Goal: Task Accomplishment & Management: Use online tool/utility

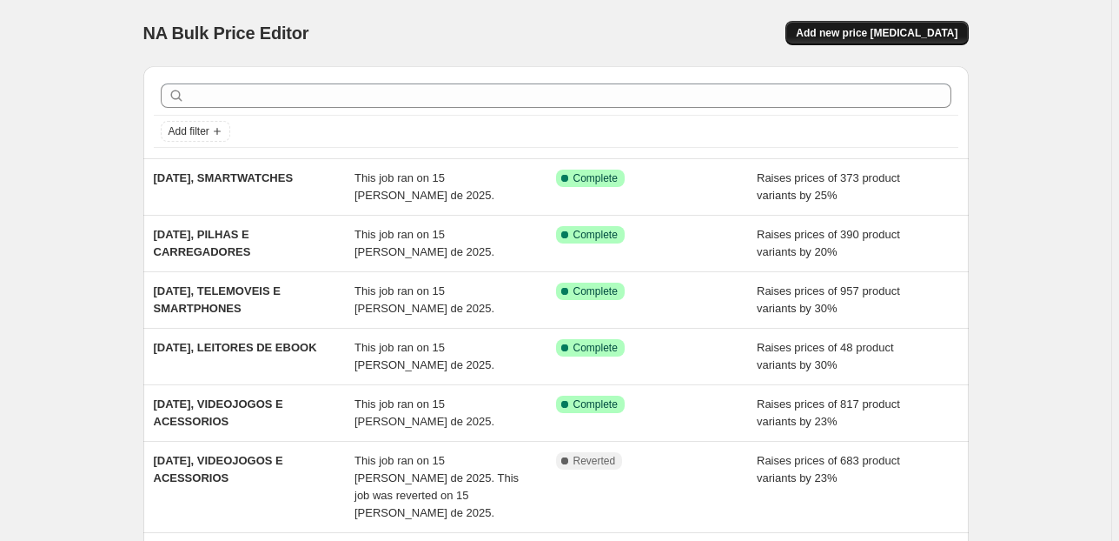
click at [825, 24] on button "Add new price [MEDICAL_DATA]" at bounding box center [877, 33] width 182 height 24
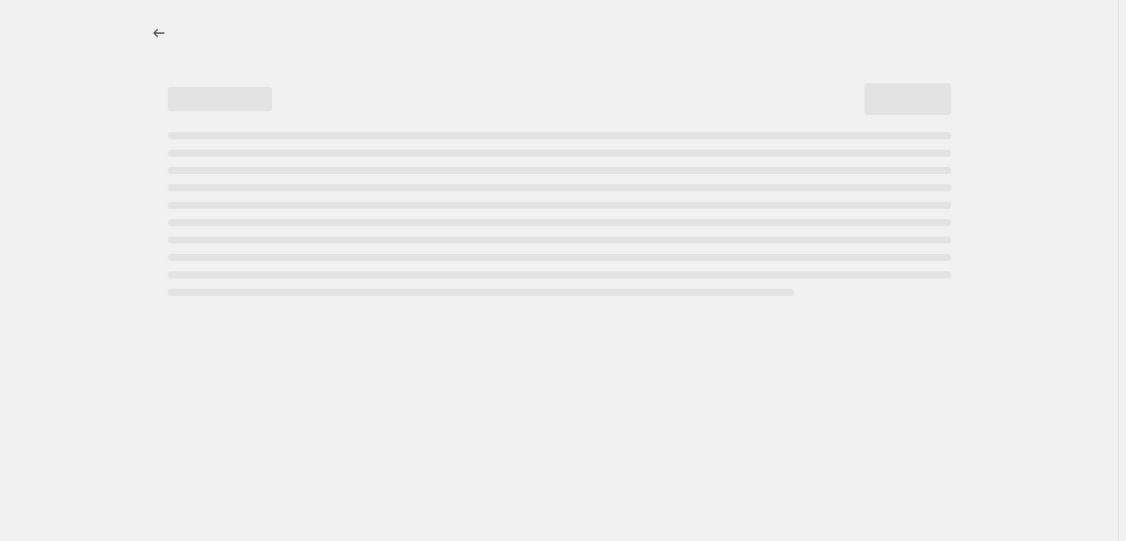
select select "percentage"
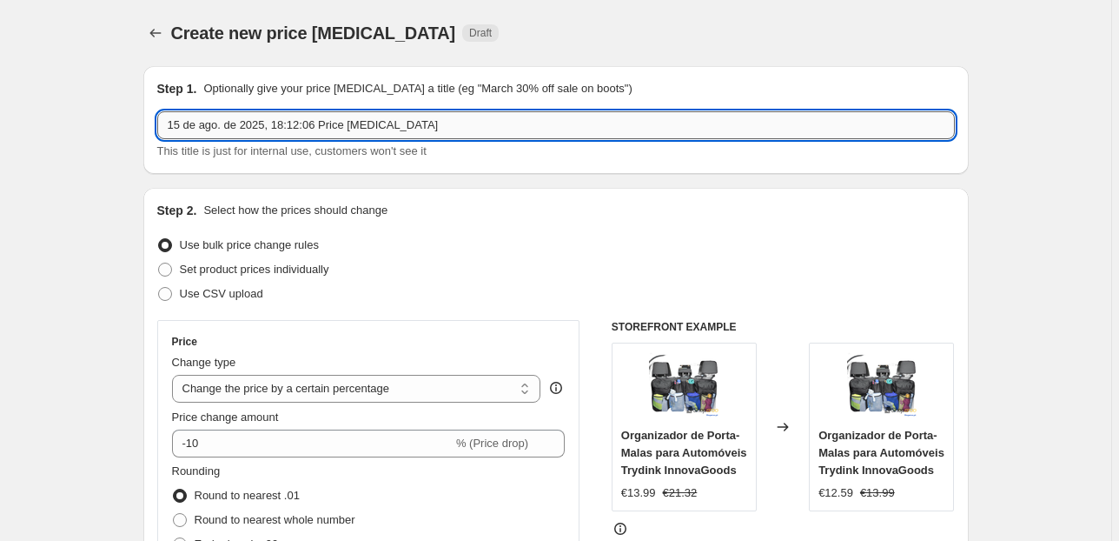
drag, startPoint x: 441, startPoint y: 121, endPoint x: 282, endPoint y: 126, distance: 160.0
click at [282, 126] on input "15 de ago. de 2025, 18:12:06 Price [MEDICAL_DATA]" at bounding box center [556, 125] width 798 height 28
click at [278, 126] on input "15 de ago. de 2025, 18:12:06 Price [MEDICAL_DATA]" at bounding box center [556, 125] width 798 height 28
drag, startPoint x: 278, startPoint y: 126, endPoint x: 448, endPoint y: 125, distance: 169.5
click at [448, 125] on input "15 de ago. de 2025, 18:12:06 Price [MEDICAL_DATA]" at bounding box center [556, 125] width 798 height 28
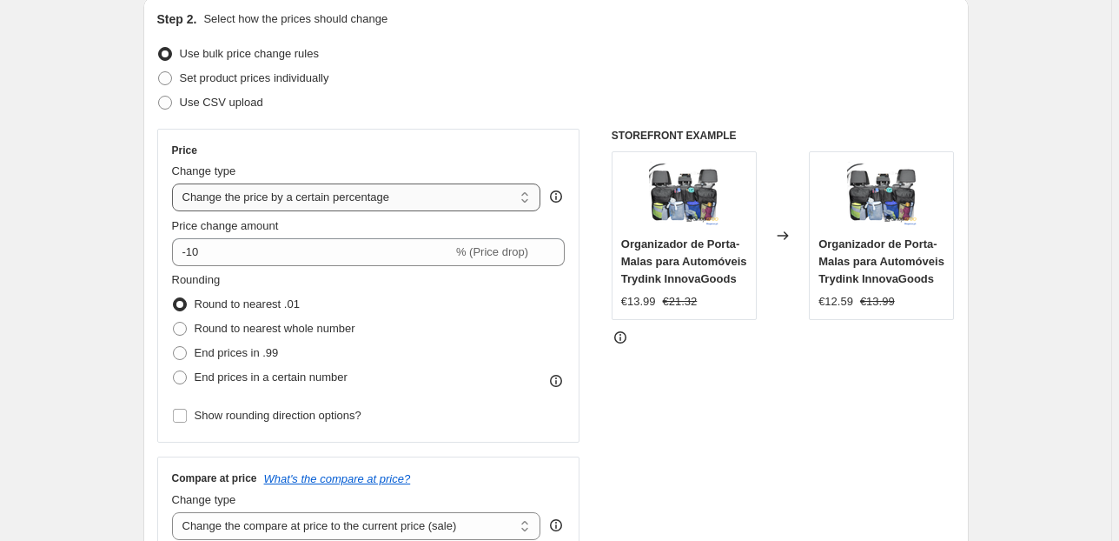
scroll to position [209, 0]
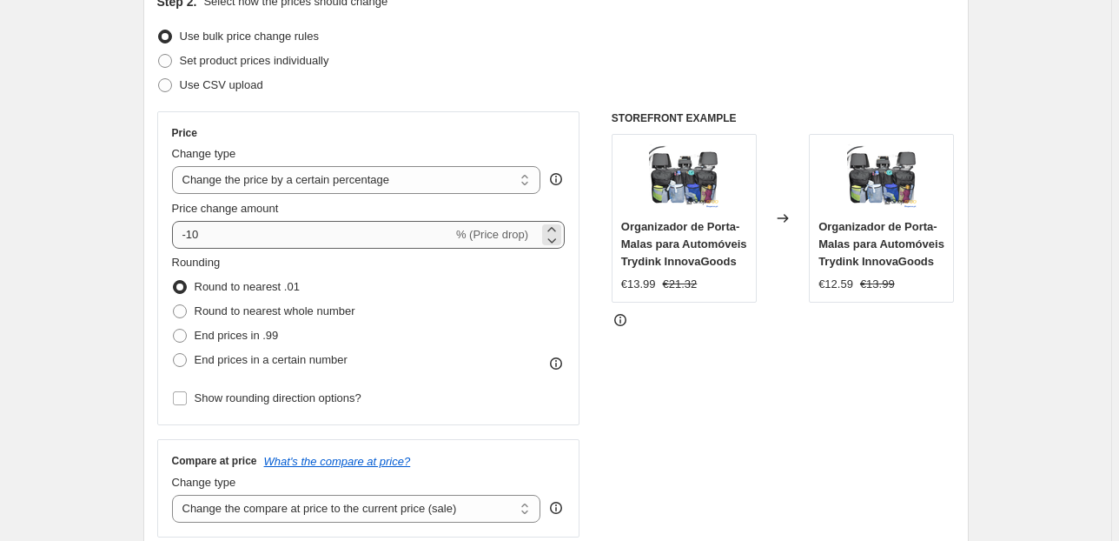
type input "15 de ago. de 2025, TELEFONE FIXO"
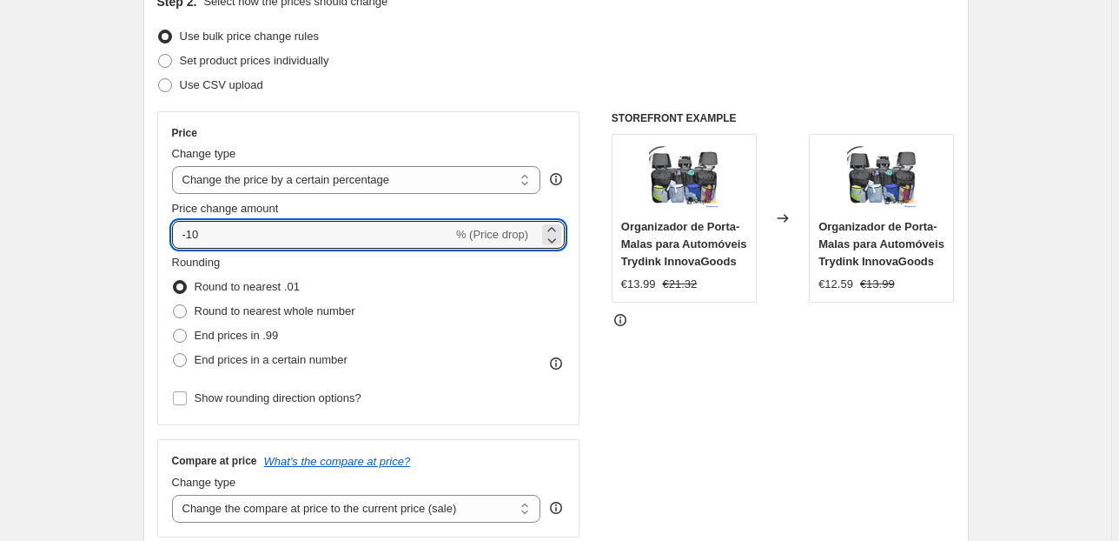
drag, startPoint x: 334, startPoint y: 230, endPoint x: 83, endPoint y: 236, distance: 250.3
type input "30"
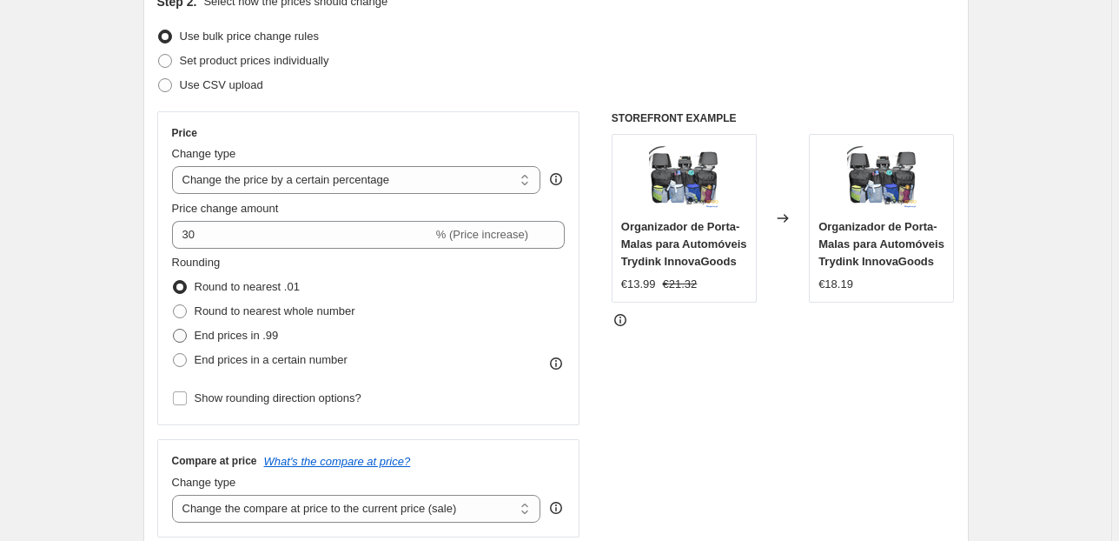
click at [202, 341] on span "End prices in .99" at bounding box center [237, 334] width 84 height 13
click at [174, 329] on input "End prices in .99" at bounding box center [173, 328] width 1 height 1
radio input "true"
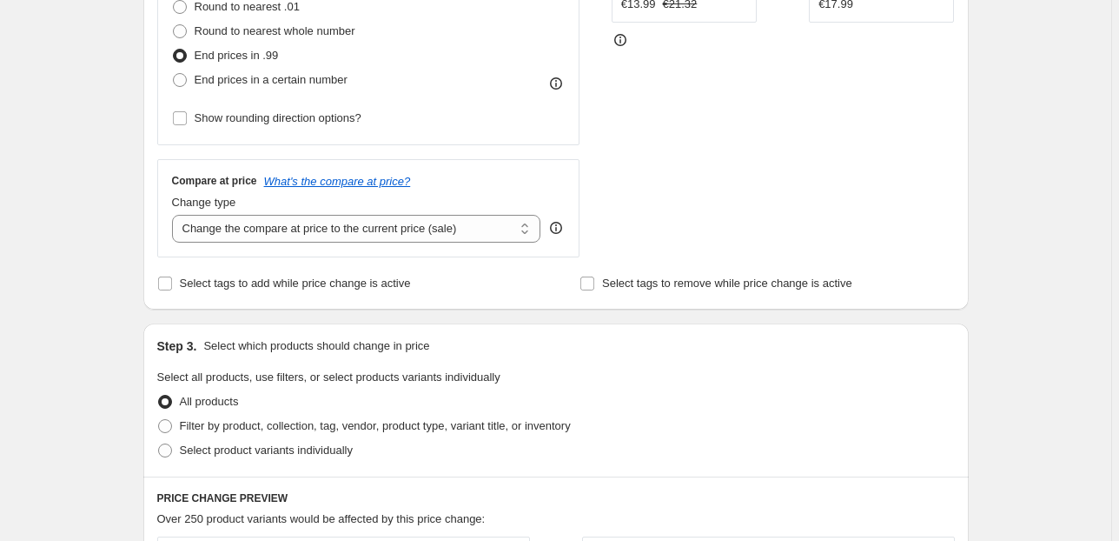
scroll to position [556, 0]
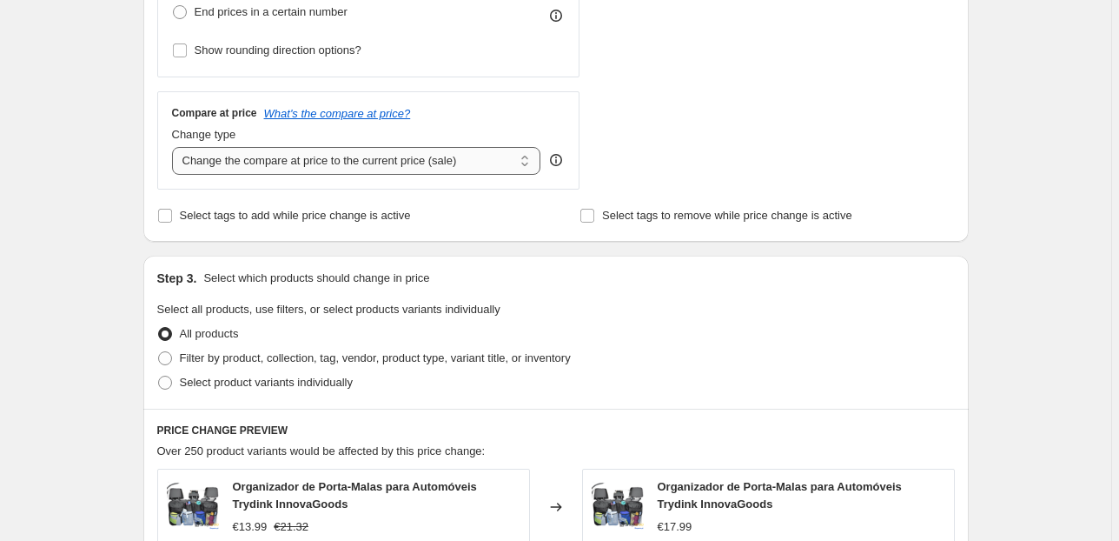
click at [458, 163] on select "Change the compare at price to the current price (sale) Change the compare at p…" at bounding box center [356, 161] width 369 height 28
drag, startPoint x: 466, startPoint y: 154, endPoint x: 466, endPoint y: 173, distance: 19.1
click at [466, 154] on select "Change the compare at price to the current price (sale) Change the compare at p…" at bounding box center [356, 161] width 369 height 28
select select "pp"
click at [175, 147] on select "Change the compare at price to the current price (sale) Change the compare at p…" at bounding box center [356, 161] width 369 height 28
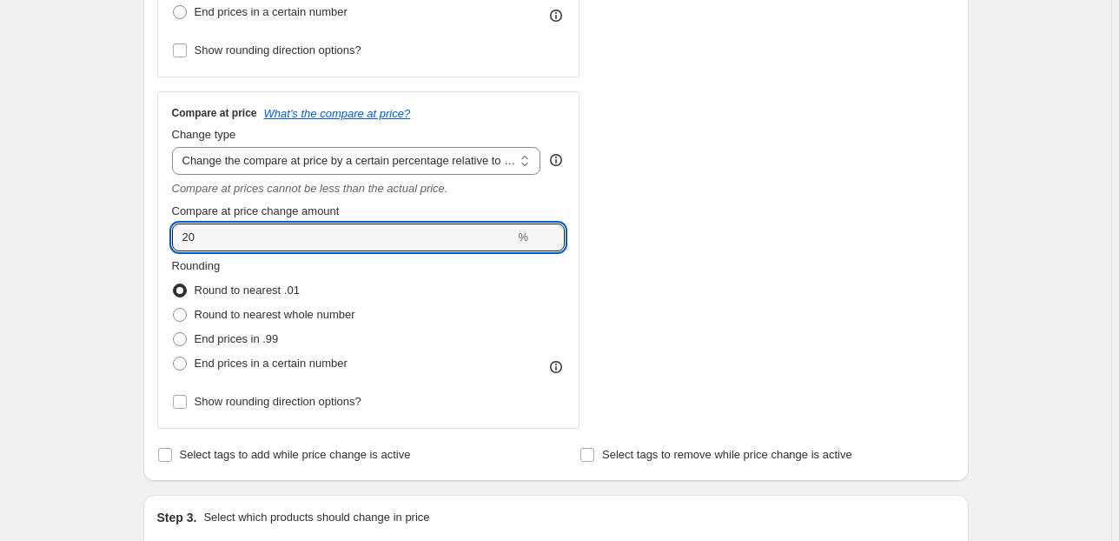
drag, startPoint x: 181, startPoint y: 234, endPoint x: 137, endPoint y: 234, distance: 43.5
click at [146, 235] on div "Step 2. Select how the prices should change Use bulk price change rules Set pro…" at bounding box center [556, 56] width 826 height 849
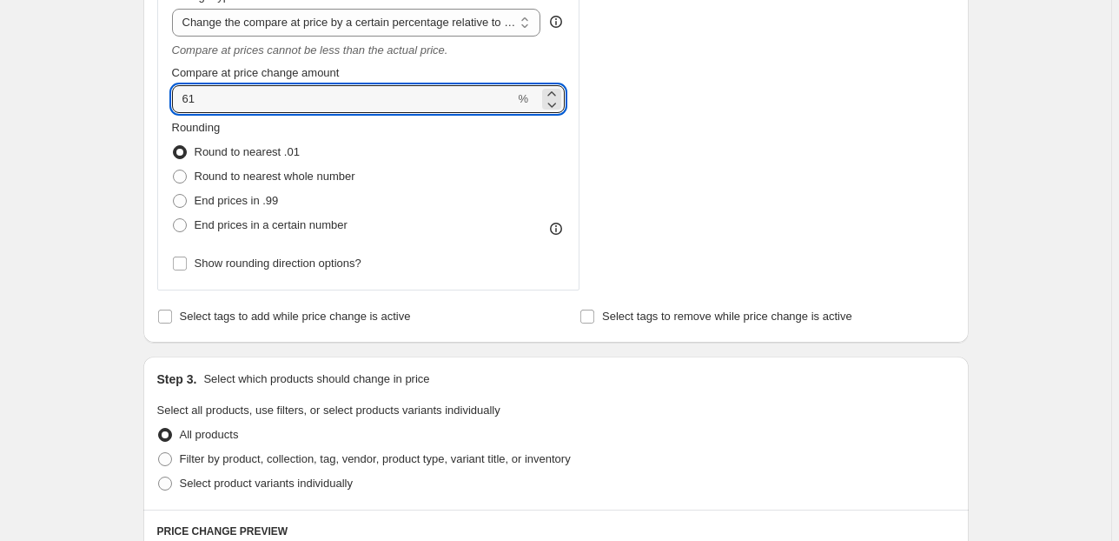
scroll to position [695, 0]
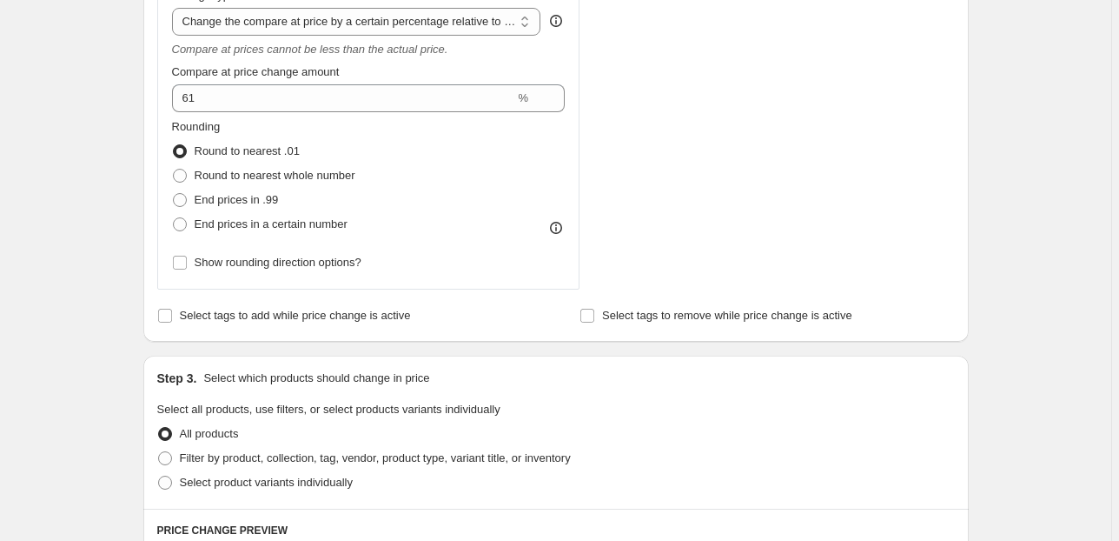
click at [111, 251] on div "Create new price [MEDICAL_DATA]. This page is ready Create new price [MEDICAL_D…" at bounding box center [555, 307] width 1111 height 2004
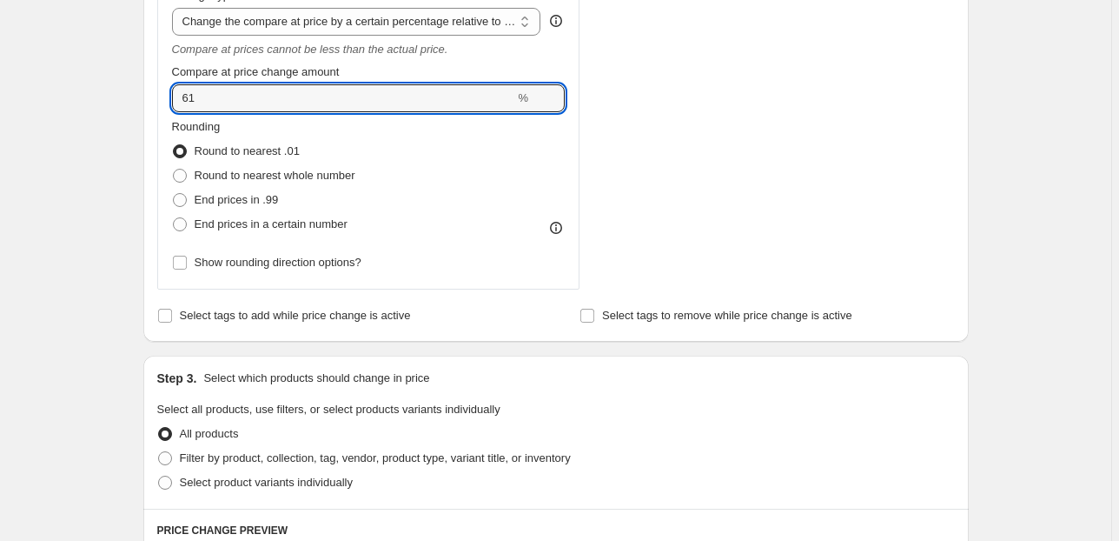
drag, startPoint x: 146, startPoint y: 104, endPoint x: 69, endPoint y: 109, distance: 77.5
click at [69, 109] on div "Create new price [MEDICAL_DATA]. This page is ready Create new price [MEDICAL_D…" at bounding box center [555, 307] width 1111 height 2004
type input "65"
click at [43, 52] on div "Create new price [MEDICAL_DATA]. This page is ready Create new price [MEDICAL_D…" at bounding box center [555, 307] width 1111 height 2004
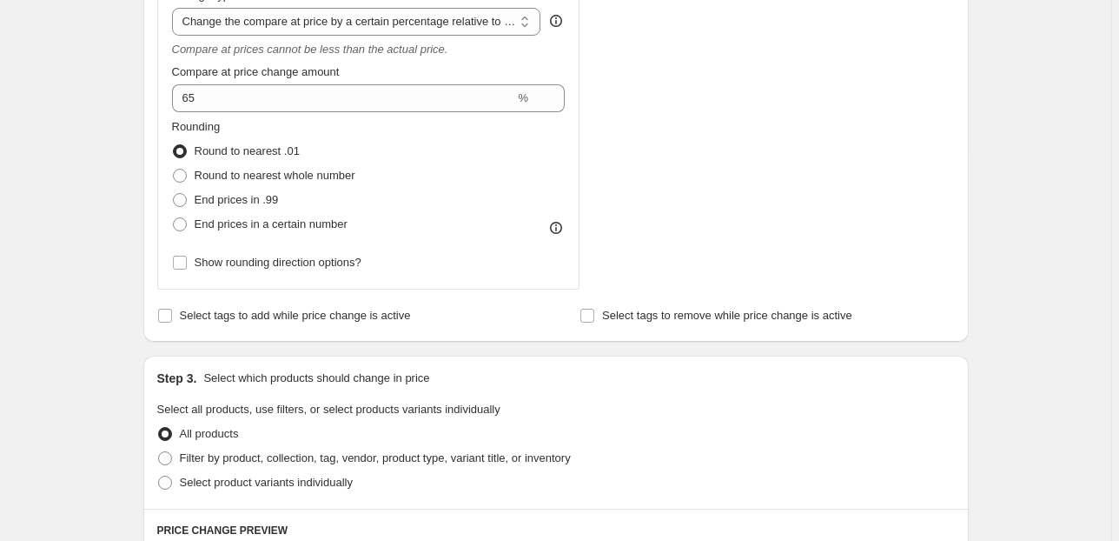
click at [110, 152] on div "Create new price [MEDICAL_DATA]. This page is ready Create new price [MEDICAL_D…" at bounding box center [555, 307] width 1111 height 2004
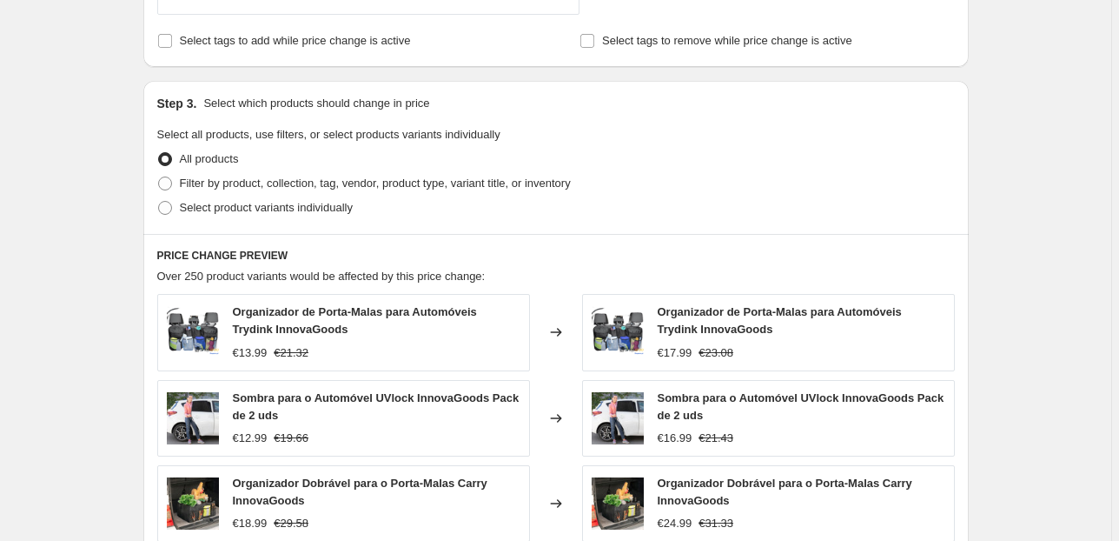
scroll to position [973, 0]
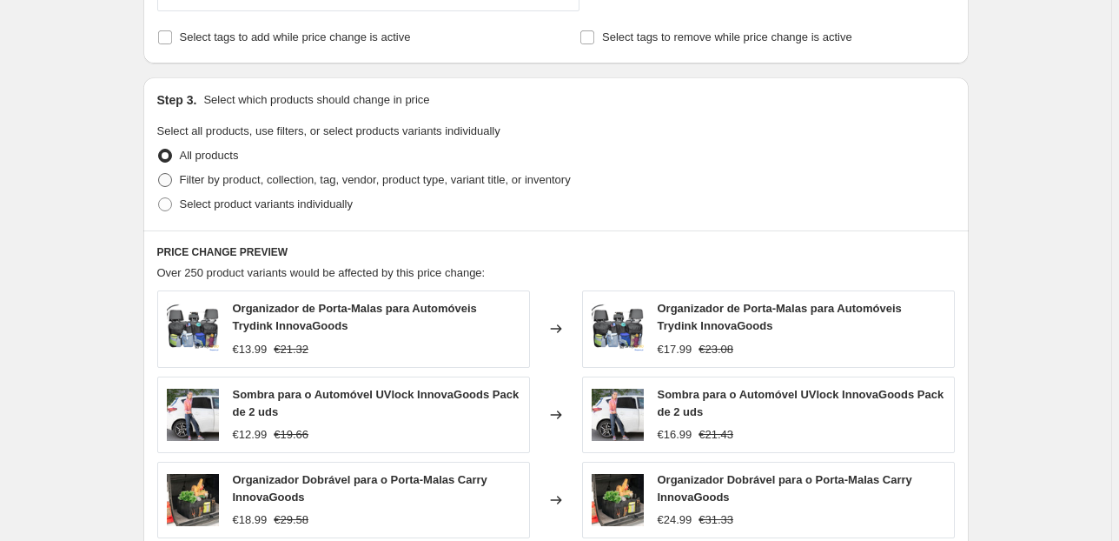
click at [233, 174] on span "Filter by product, collection, tag, vendor, product type, variant title, or inv…" at bounding box center [375, 179] width 391 height 13
click at [159, 174] on input "Filter by product, collection, tag, vendor, product type, variant title, or inv…" at bounding box center [158, 173] width 1 height 1
radio input "true"
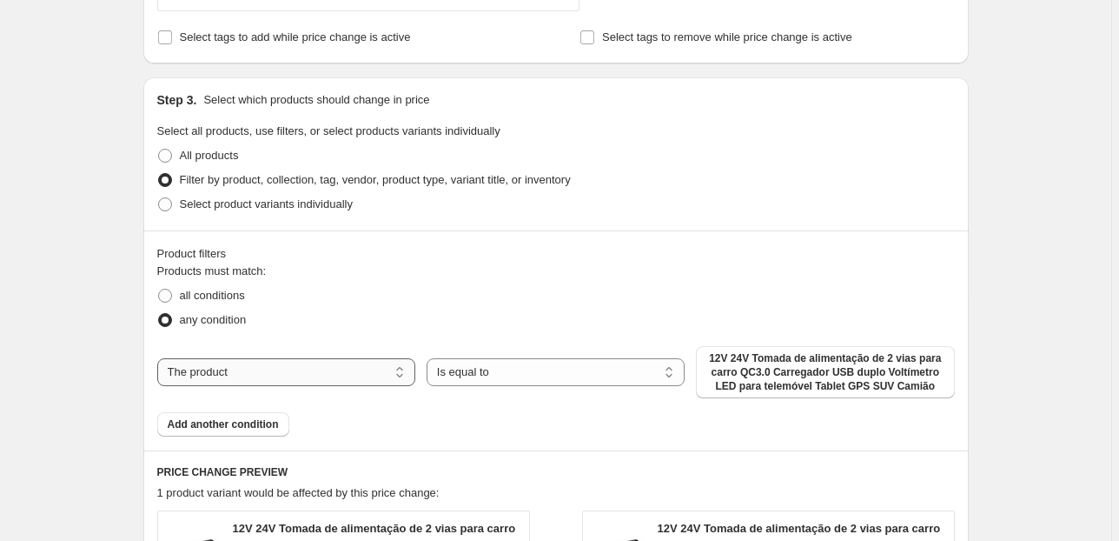
click at [335, 375] on select "The product The product's collection The product's tag The product's vendor The…" at bounding box center [286, 372] width 258 height 28
select select "collection"
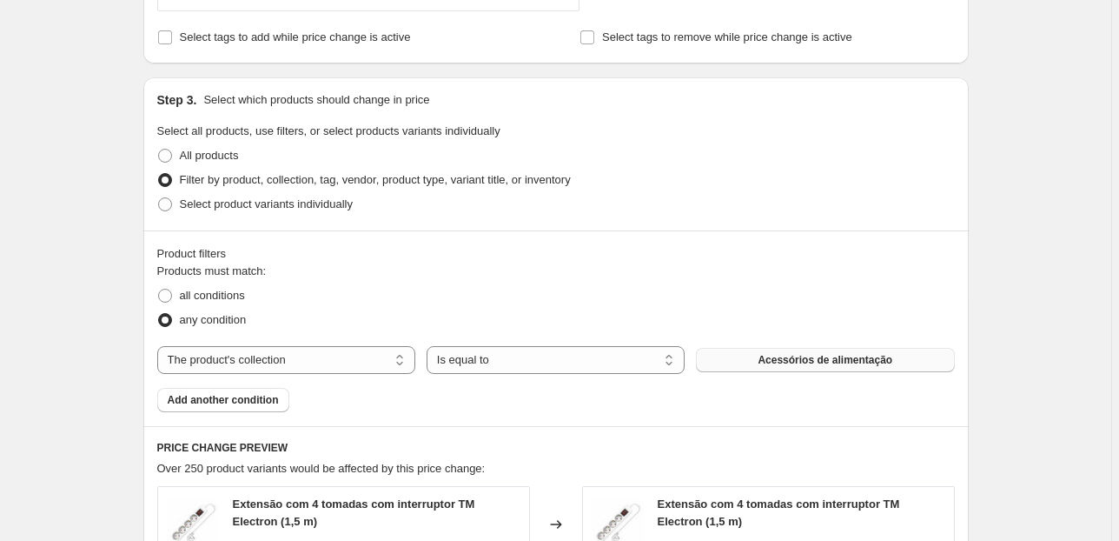
click at [737, 358] on button "Acessórios de alimentação" at bounding box center [825, 360] width 258 height 24
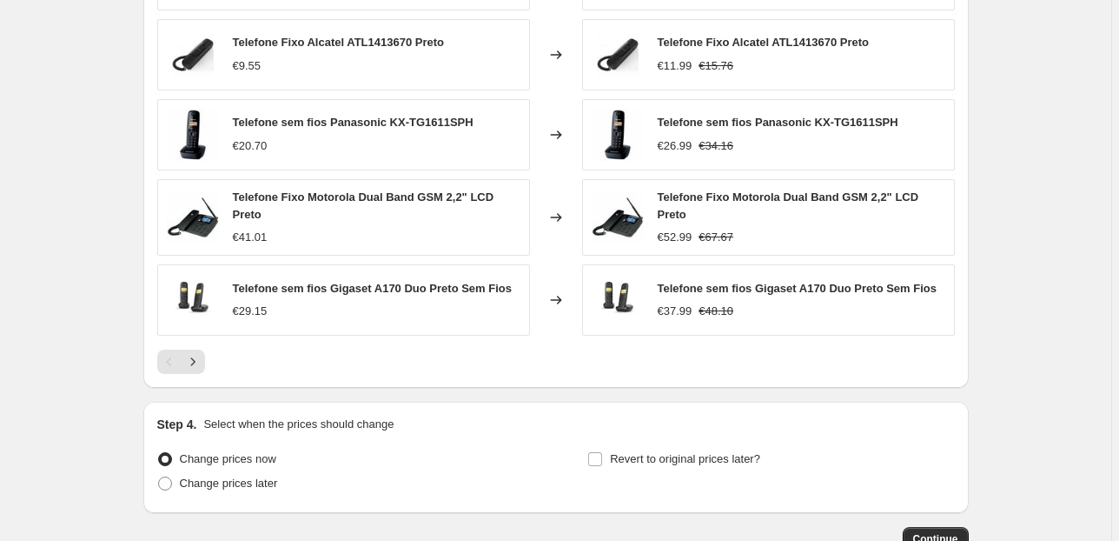
scroll to position [1639, 0]
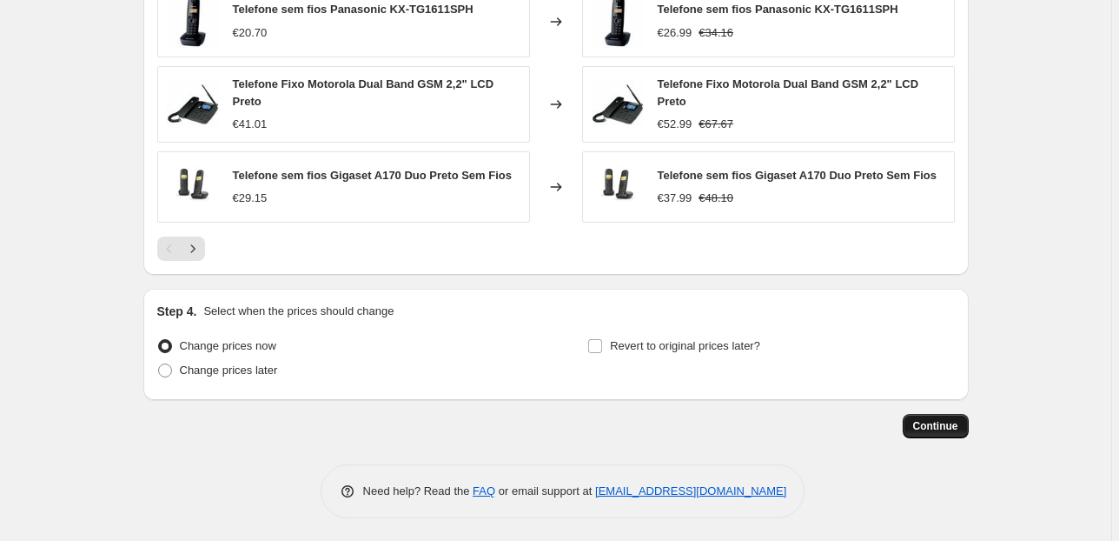
click at [946, 430] on button "Continue" at bounding box center [936, 426] width 66 height 24
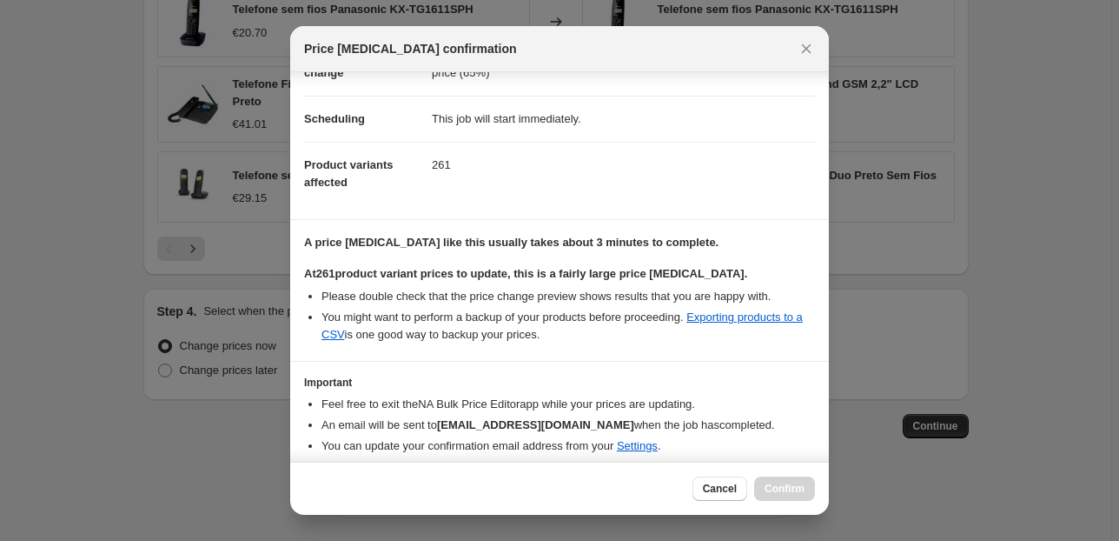
scroll to position [177, 0]
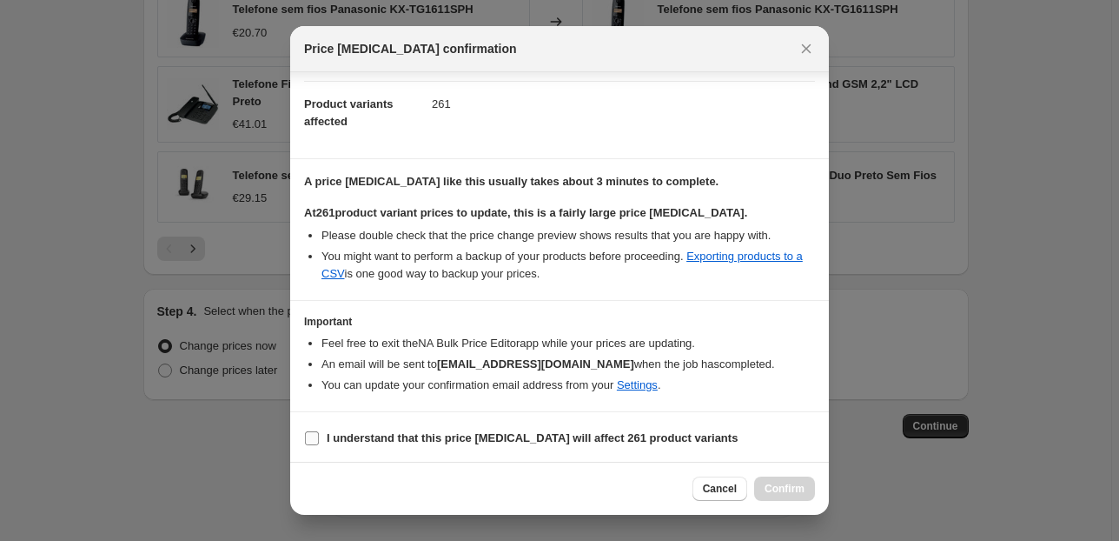
click at [348, 431] on b "I understand that this price [MEDICAL_DATA] will affect 261 product variants" at bounding box center [532, 437] width 411 height 13
click at [319, 431] on input "I understand that this price [MEDICAL_DATA] will affect 261 product variants" at bounding box center [312, 438] width 14 height 14
checkbox input "true"
click at [799, 488] on span "Confirm" at bounding box center [785, 488] width 40 height 14
